Goal: Task Accomplishment & Management: Manage account settings

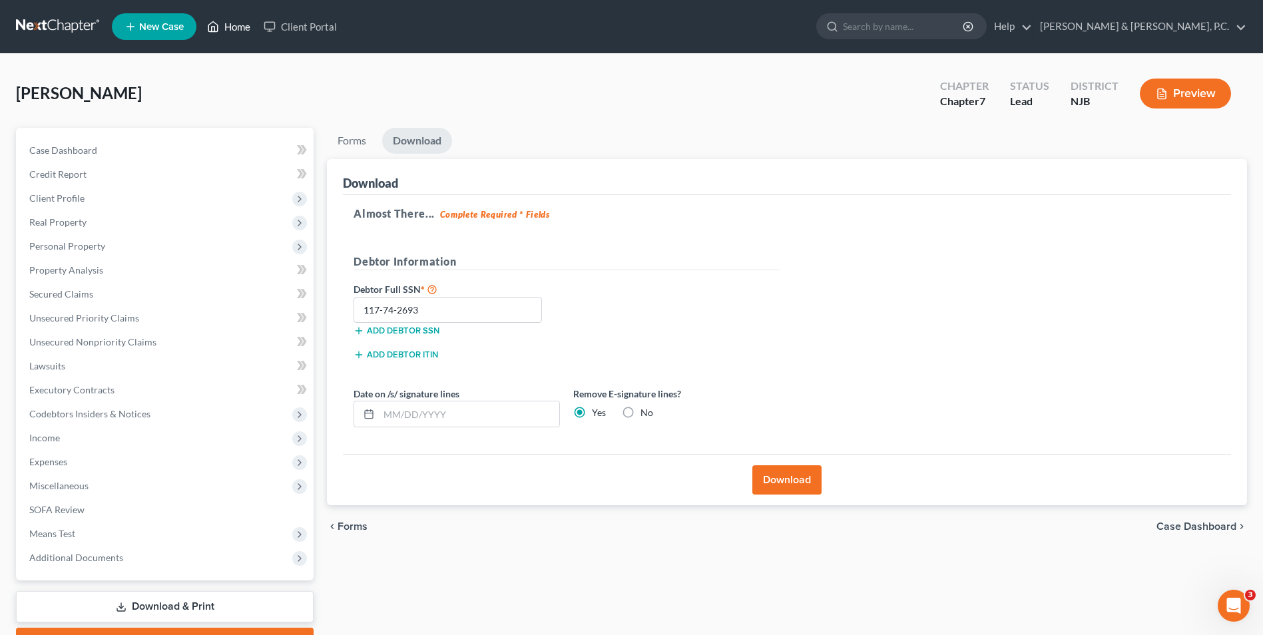
click at [222, 25] on link "Home" at bounding box center [228, 27] width 57 height 24
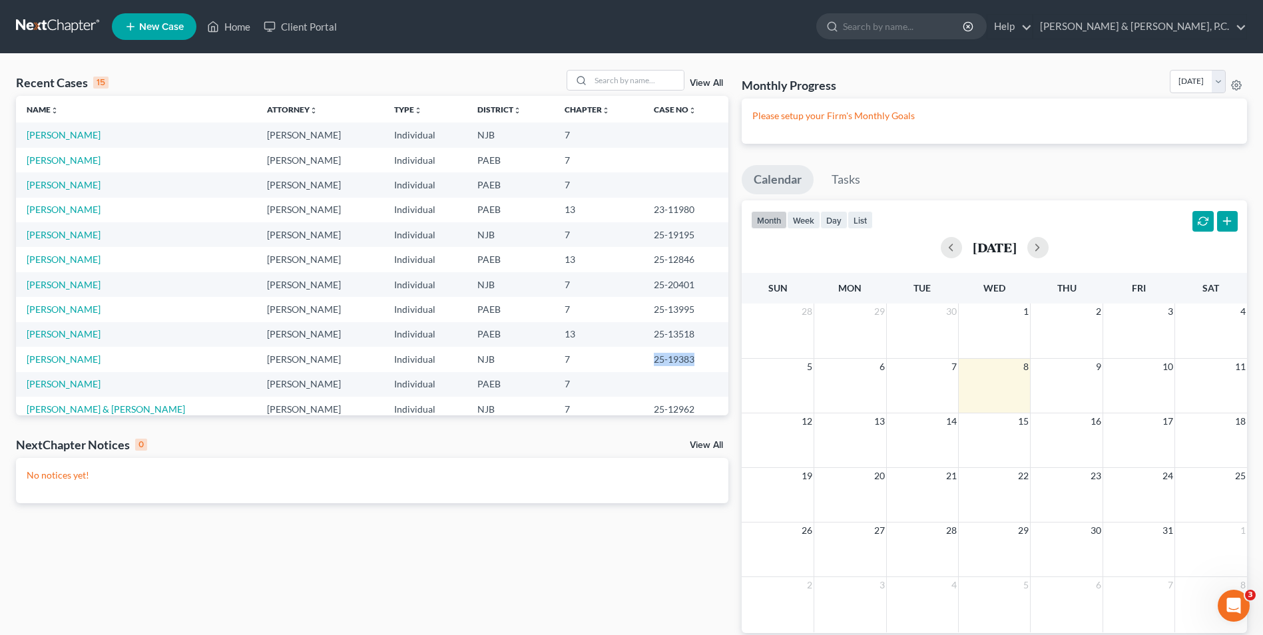
drag, startPoint x: 638, startPoint y: 361, endPoint x: 702, endPoint y: 360, distance: 63.9
click at [702, 360] on td "25-19383" at bounding box center [685, 359] width 85 height 25
drag, startPoint x: 702, startPoint y: 360, endPoint x: 674, endPoint y: 360, distance: 28.0
click at [86, 162] on link "[PERSON_NAME]" at bounding box center [64, 159] width 74 height 11
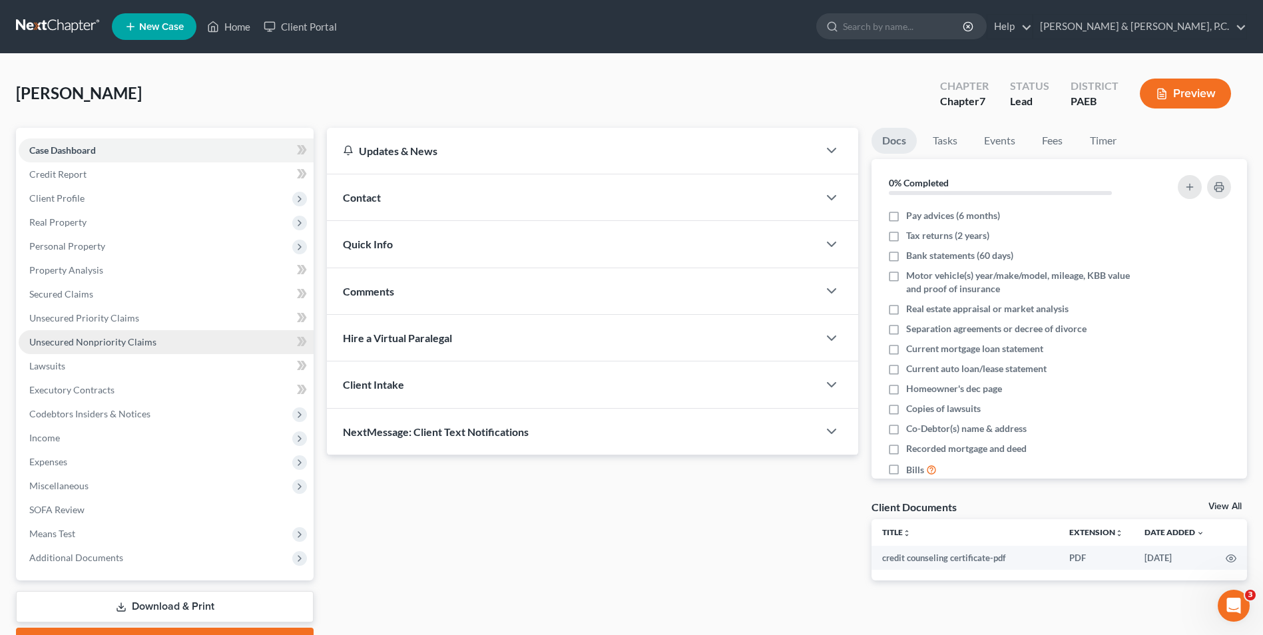
click at [95, 348] on link "Unsecured Nonpriority Claims" at bounding box center [166, 342] width 295 height 24
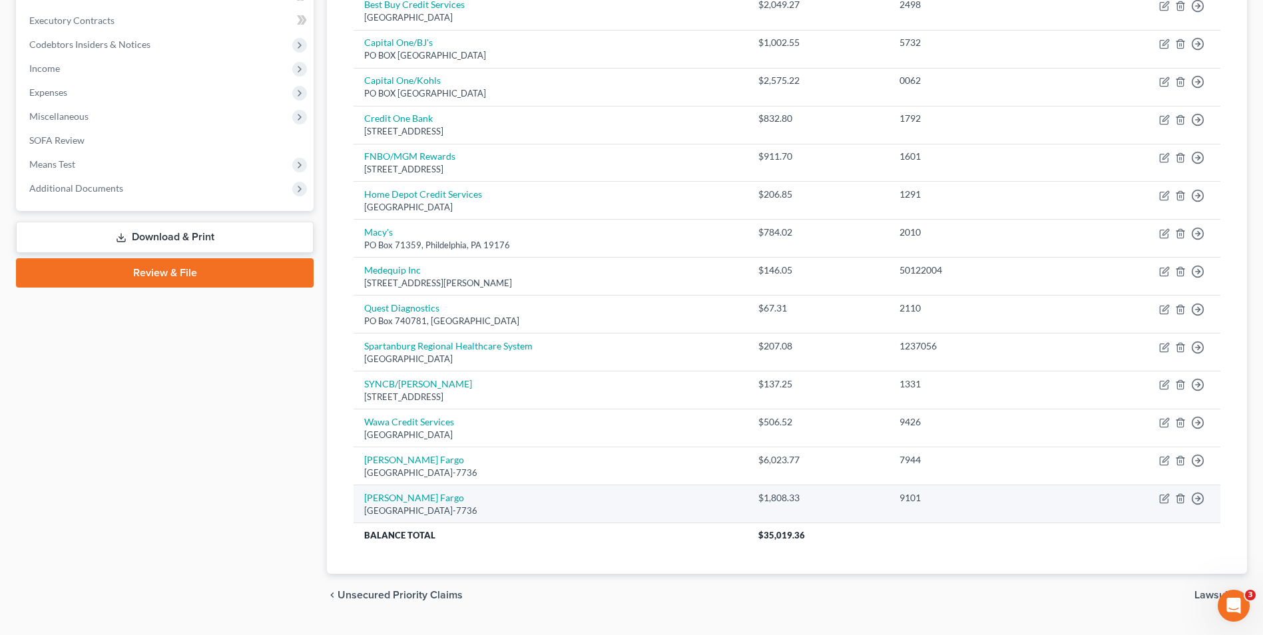
scroll to position [401, 0]
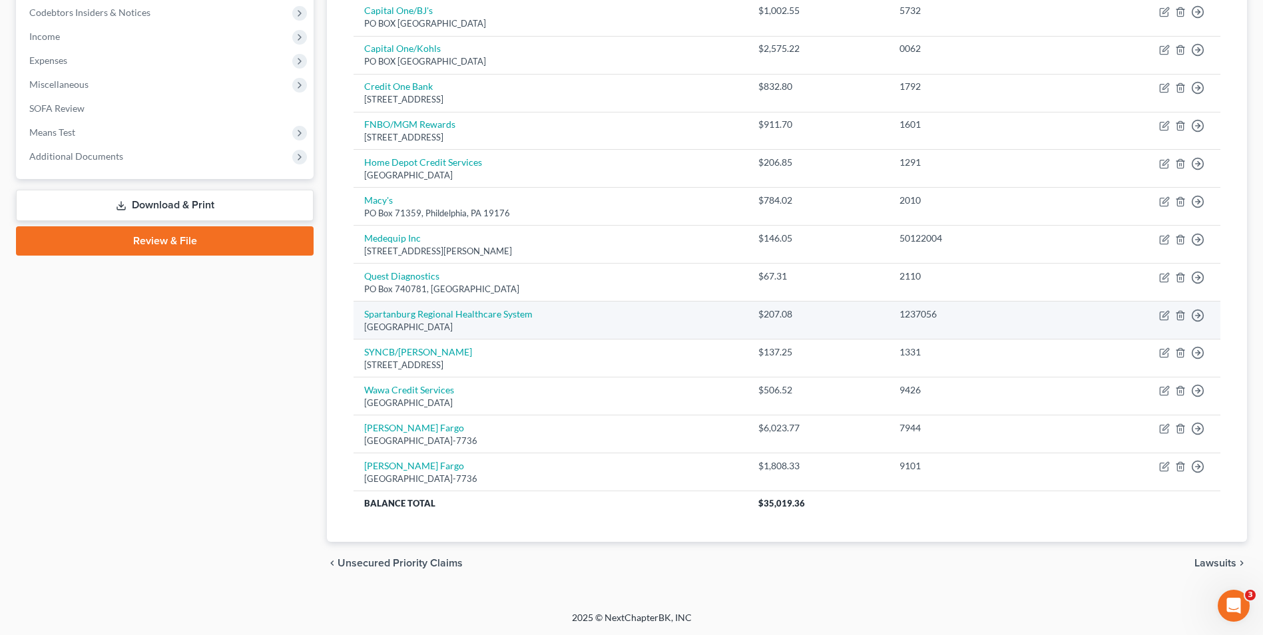
click at [1158, 314] on td "Move to D Move to E Move to G Move to Notice Only" at bounding box center [1145, 321] width 149 height 38
click at [1164, 318] on icon "button" at bounding box center [1164, 315] width 11 height 11
select select "10"
select select "9"
select select "0"
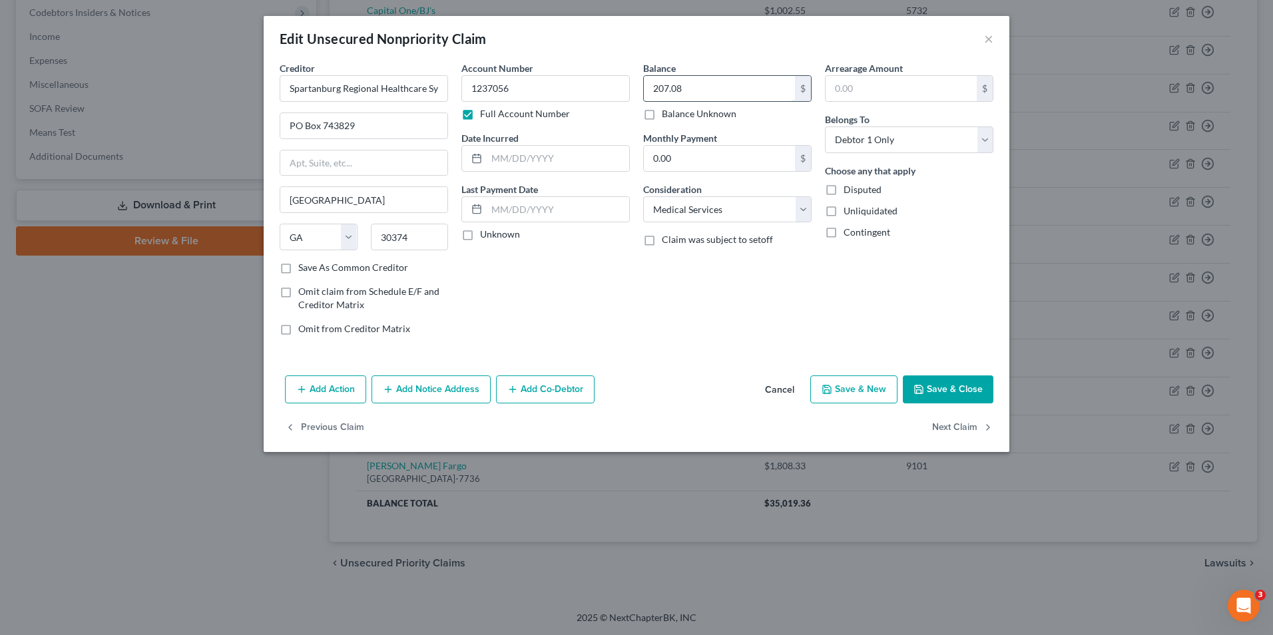
click at [704, 89] on input "207.08" at bounding box center [719, 88] width 151 height 25
type input "2,017.10"
click at [951, 389] on button "Save & Close" at bounding box center [948, 389] width 91 height 28
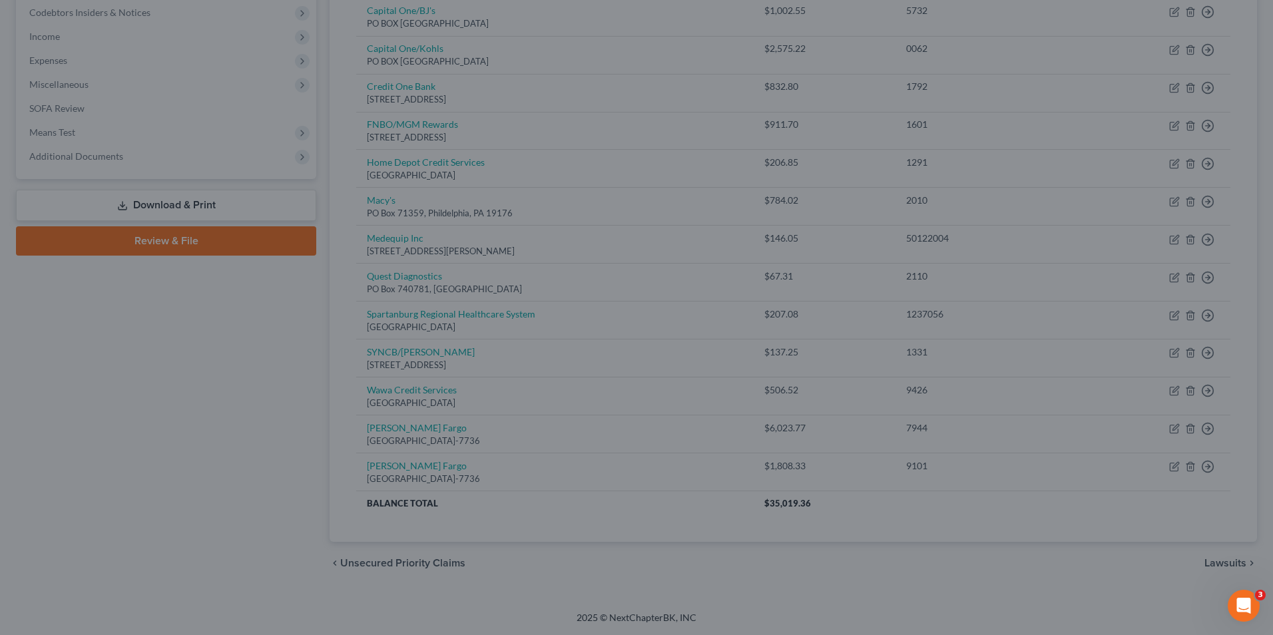
type input "0"
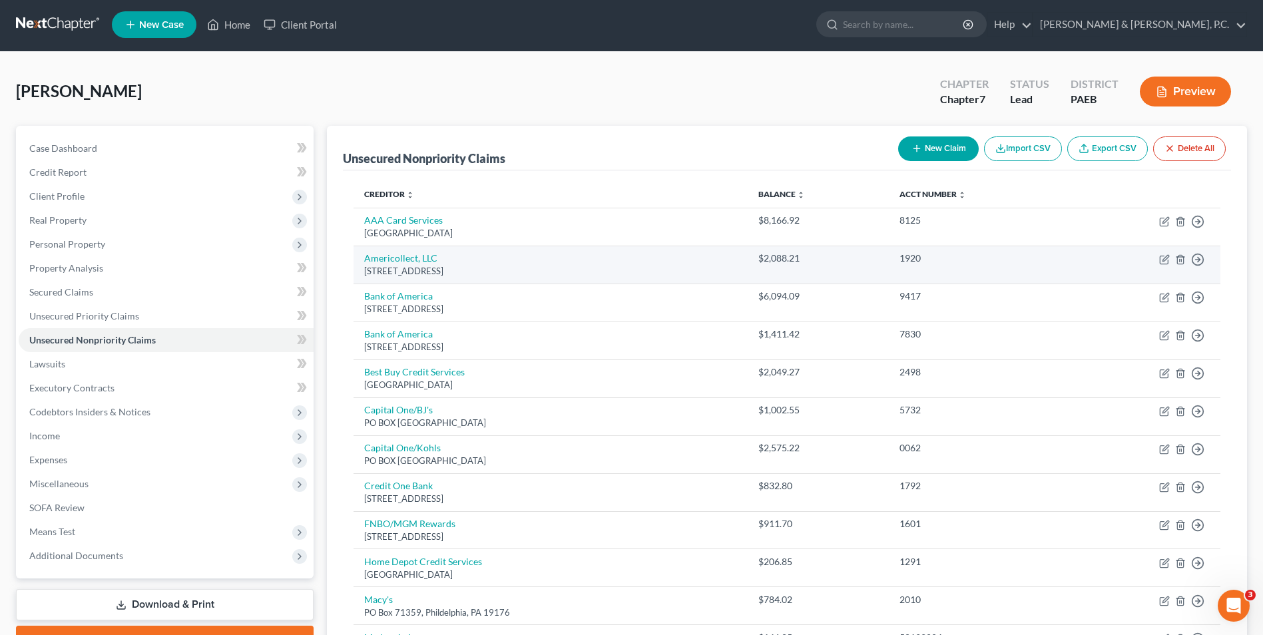
scroll to position [0, 0]
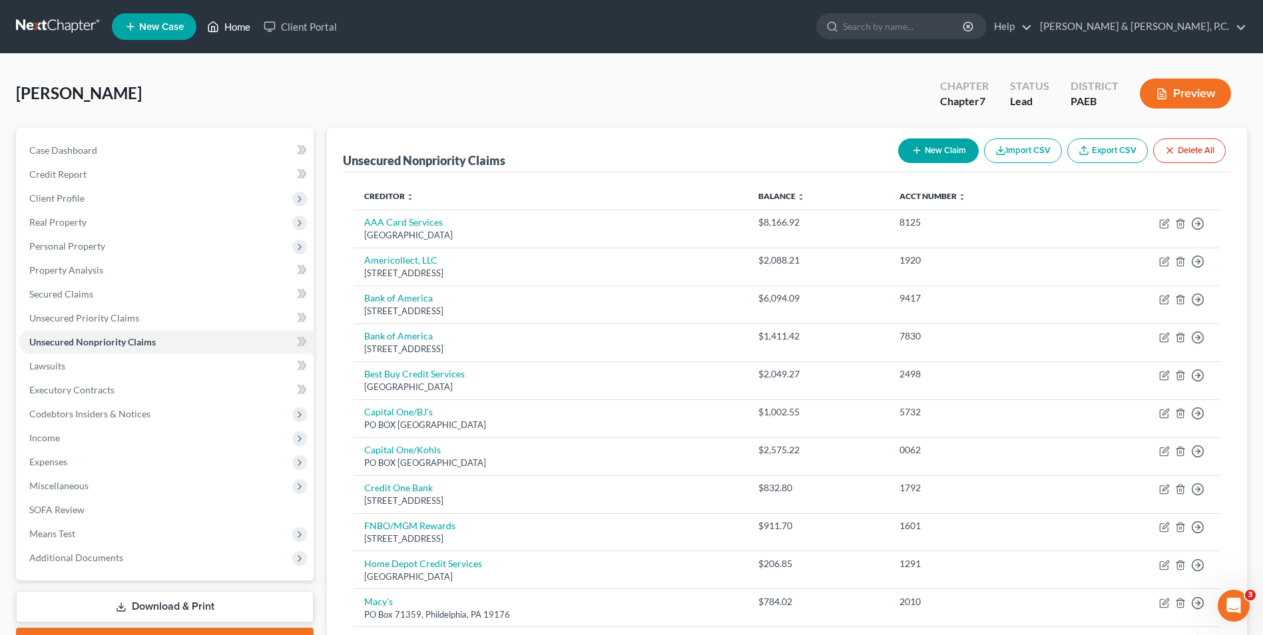
click at [231, 27] on link "Home" at bounding box center [228, 27] width 57 height 24
